Goal: Task Accomplishment & Management: Use online tool/utility

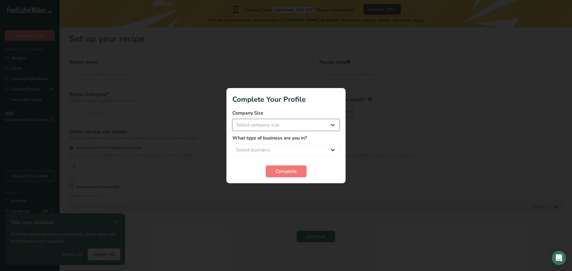
click at [296, 126] on select "Select company size Fewer than 10 Employees 10 to 50 Employees 51 to 500 Employ…" at bounding box center [285, 125] width 107 height 12
select select "1"
click at [232, 119] on select "Select company size Fewer than 10 Employees 10 to 50 Employees 51 to 500 Employ…" at bounding box center [285, 125] width 107 height 12
click at [287, 149] on select "Select business Packaged Food Manufacturer Restaurant & Cafe Bakery Meal Plans …" at bounding box center [285, 150] width 107 height 12
click at [232, 144] on select "Select business Packaged Food Manufacturer Restaurant & Cafe Bakery Meal Plans …" at bounding box center [285, 150] width 107 height 12
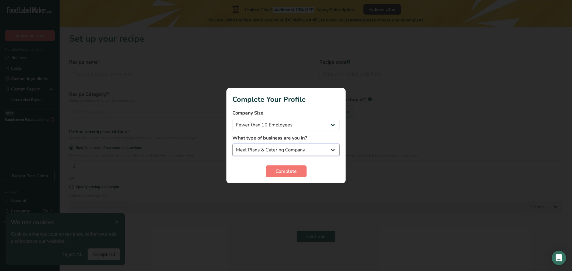
click at [302, 148] on select "Packaged Food Manufacturer Restaurant & Cafe Bakery Meal Plans & Catering Compa…" at bounding box center [285, 150] width 107 height 12
select select "3"
click at [232, 144] on select "Packaged Food Manufacturer Restaurant & Cafe Bakery Meal Plans & Catering Compa…" at bounding box center [285, 150] width 107 height 12
click at [287, 172] on span "Complete" at bounding box center [285, 171] width 21 height 7
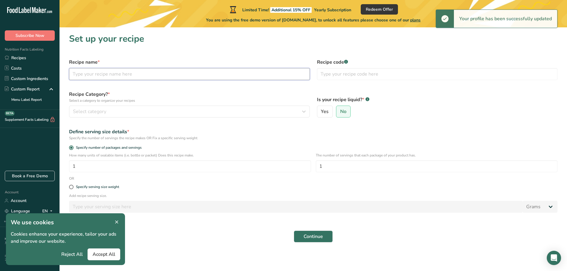
click at [196, 78] on input "text" at bounding box center [189, 74] width 241 height 12
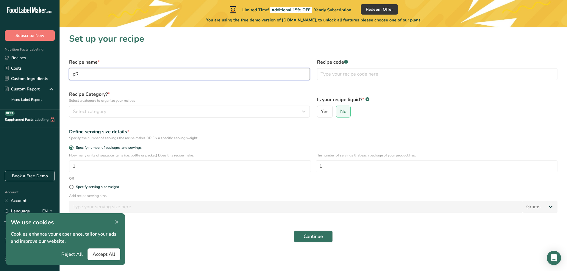
type input "p"
type input "Protten - Pomme Canelle Noix"
click at [118, 111] on div "Select category" at bounding box center [188, 111] width 230 height 7
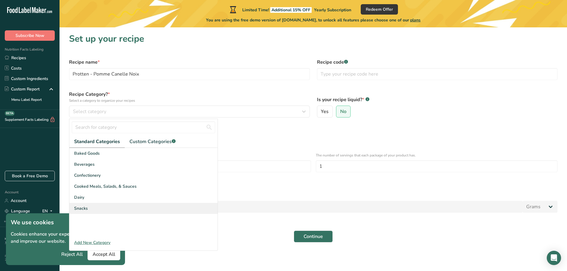
click at [113, 207] on div "Snacks" at bounding box center [143, 208] width 148 height 11
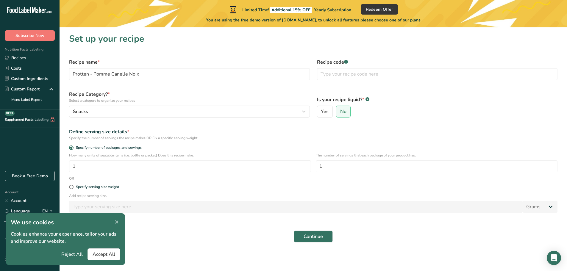
click at [119, 221] on span at bounding box center [116, 222] width 7 height 7
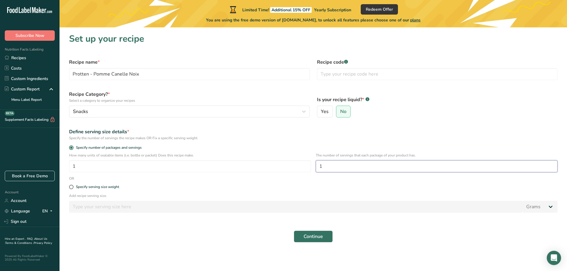
click at [368, 169] on input "1" at bounding box center [437, 167] width 242 height 12
click at [115, 186] on div "Specify serving size weight" at bounding box center [97, 187] width 43 height 4
click at [73, 186] on input "Specify serving size weight" at bounding box center [71, 187] width 4 height 4
radio input "true"
radio input "false"
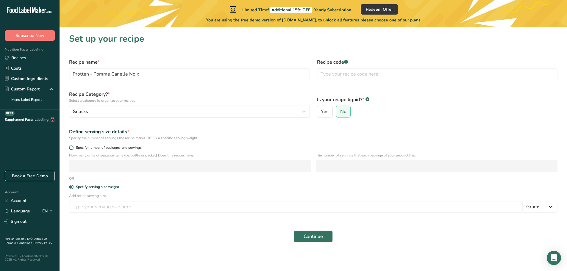
click at [111, 147] on span "Specify number of packages and servings" at bounding box center [108, 148] width 68 height 4
click at [73, 147] on input "Specify number of packages and servings" at bounding box center [71, 148] width 4 height 4
radio input "true"
radio input "false"
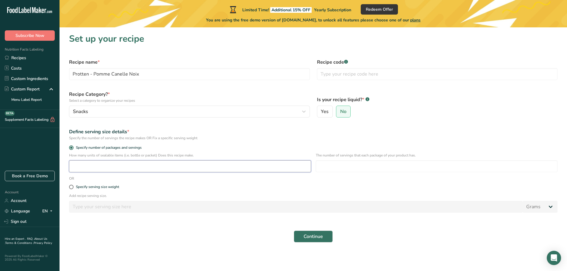
click at [109, 166] on input "number" at bounding box center [190, 167] width 242 height 12
type input "1"
click at [334, 166] on input "number" at bounding box center [437, 167] width 242 height 12
type input "1"
click at [301, 214] on div "Add recipe serving size. Grams kg mg mcg lb oz l mL fl oz tbsp tsp cup qt gallon" at bounding box center [314, 204] width 496 height 23
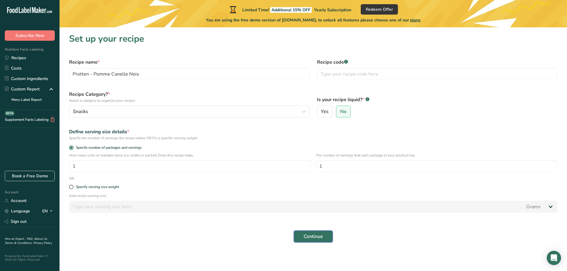
click at [320, 234] on span "Continue" at bounding box center [313, 236] width 19 height 7
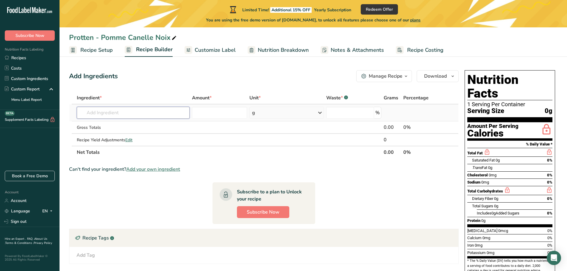
click at [135, 110] on input "text" at bounding box center [133, 113] width 113 height 12
click at [223, 49] on span "Customize Label" at bounding box center [215, 50] width 41 height 8
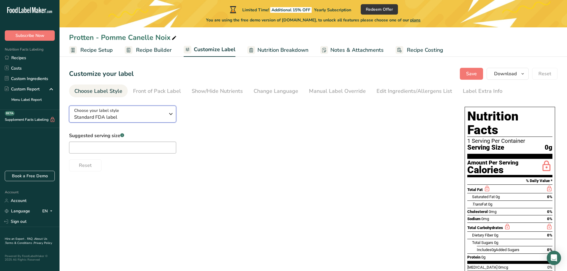
click at [173, 116] on icon "button" at bounding box center [170, 114] width 7 height 11
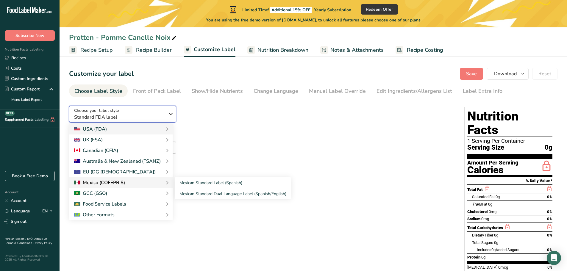
scroll to position [43, 0]
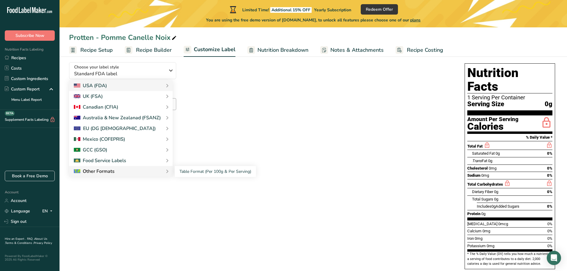
click at [159, 168] on div "Other Formats" at bounding box center [121, 171] width 94 height 7
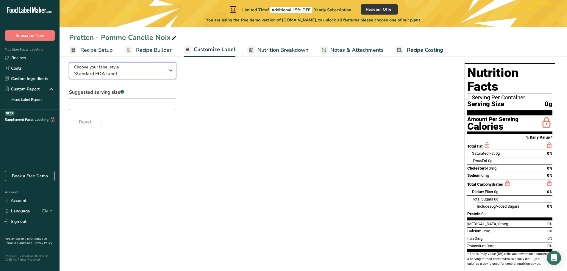
click at [169, 71] on icon "button" at bounding box center [170, 70] width 7 height 11
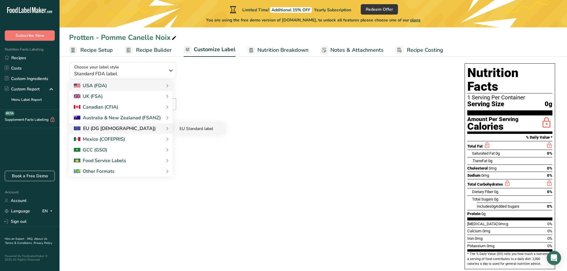
click at [197, 129] on link "EU Standard label" at bounding box center [200, 128] width 50 height 11
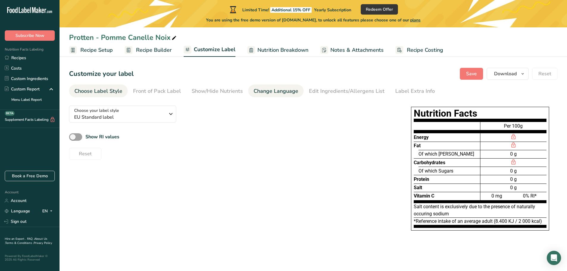
click at [283, 91] on div "Change Language" at bounding box center [276, 91] width 45 height 8
